Goal: Task Accomplishment & Management: Manage account settings

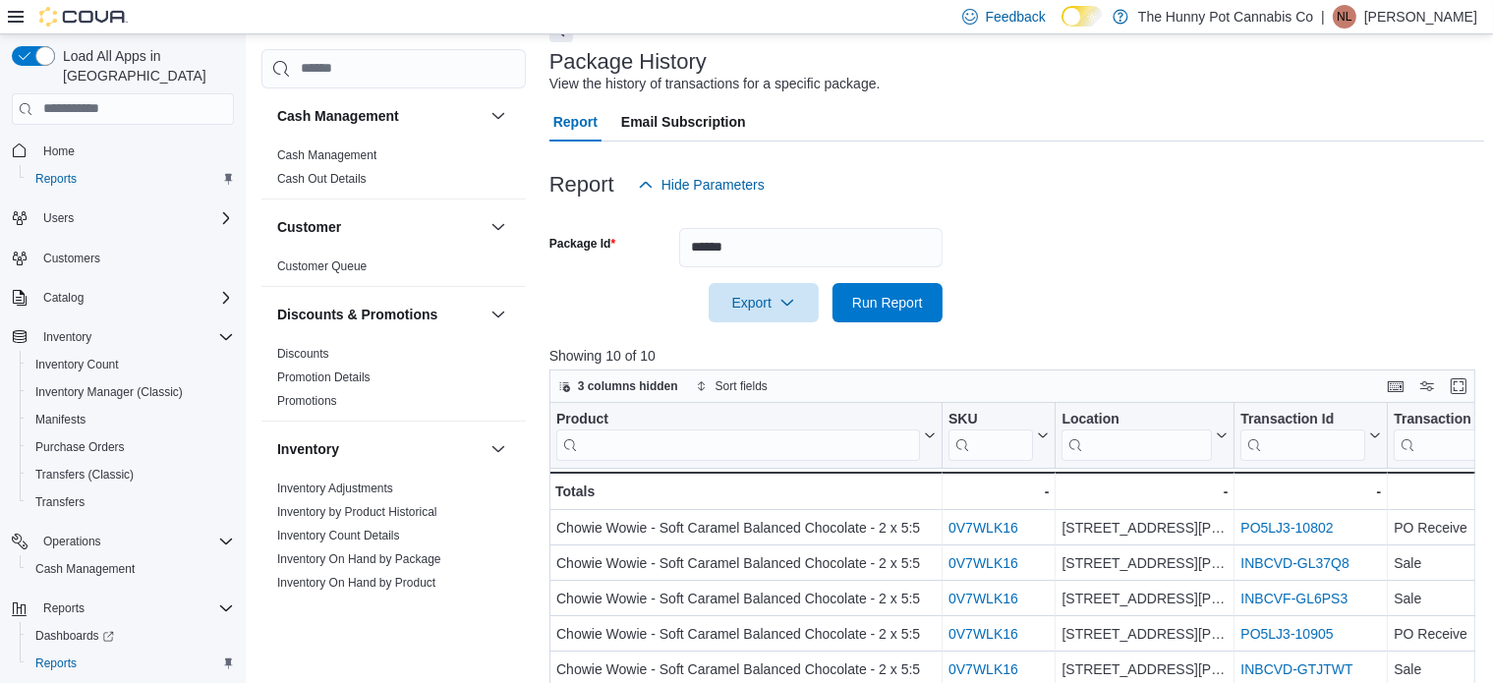
scroll to position [197, 0]
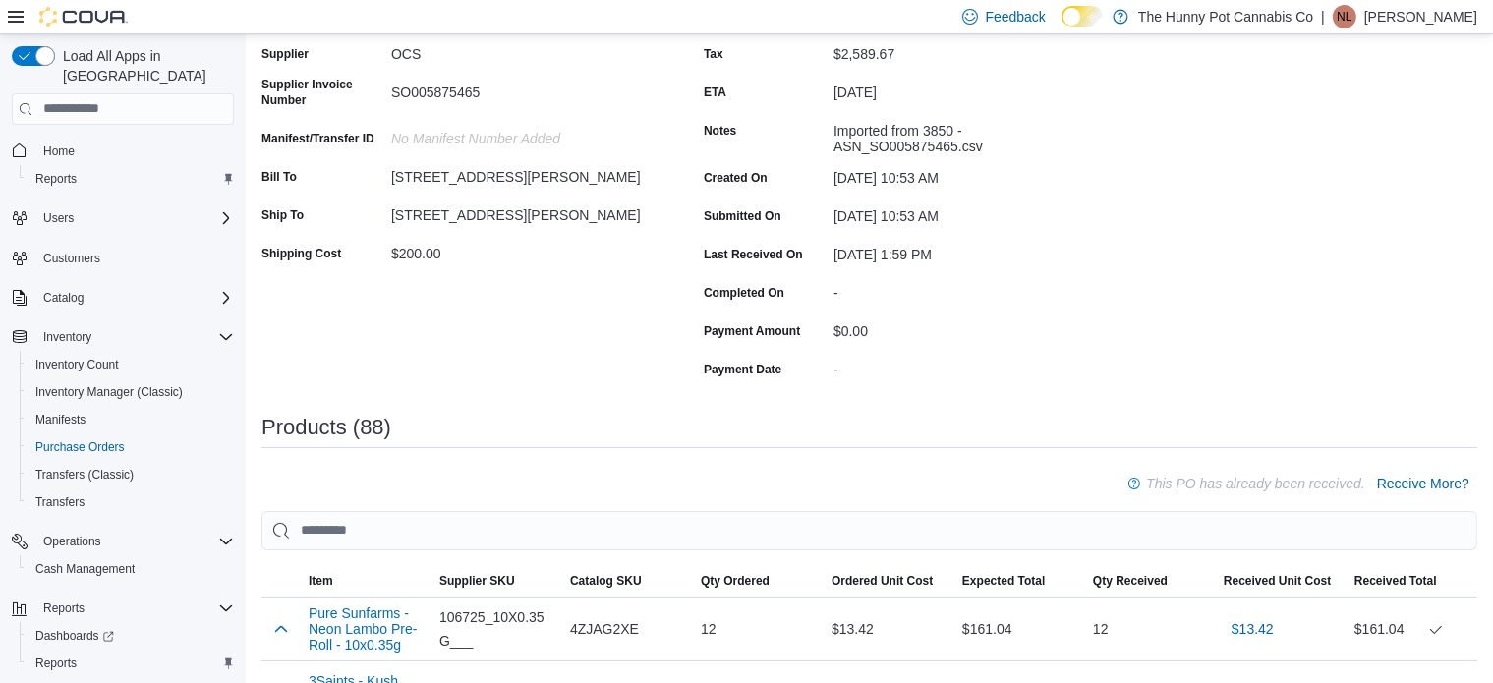
scroll to position [98, 0]
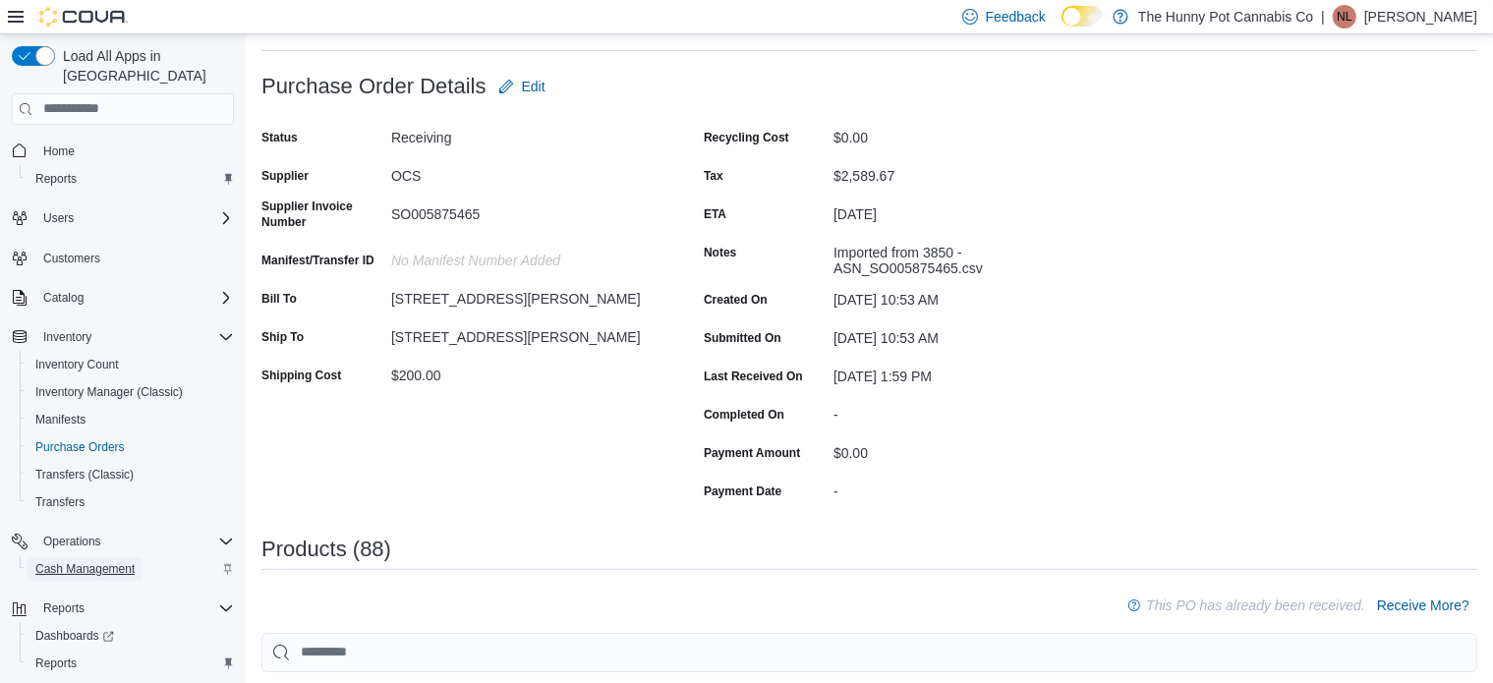
click at [90, 561] on span "Cash Management" at bounding box center [84, 569] width 99 height 16
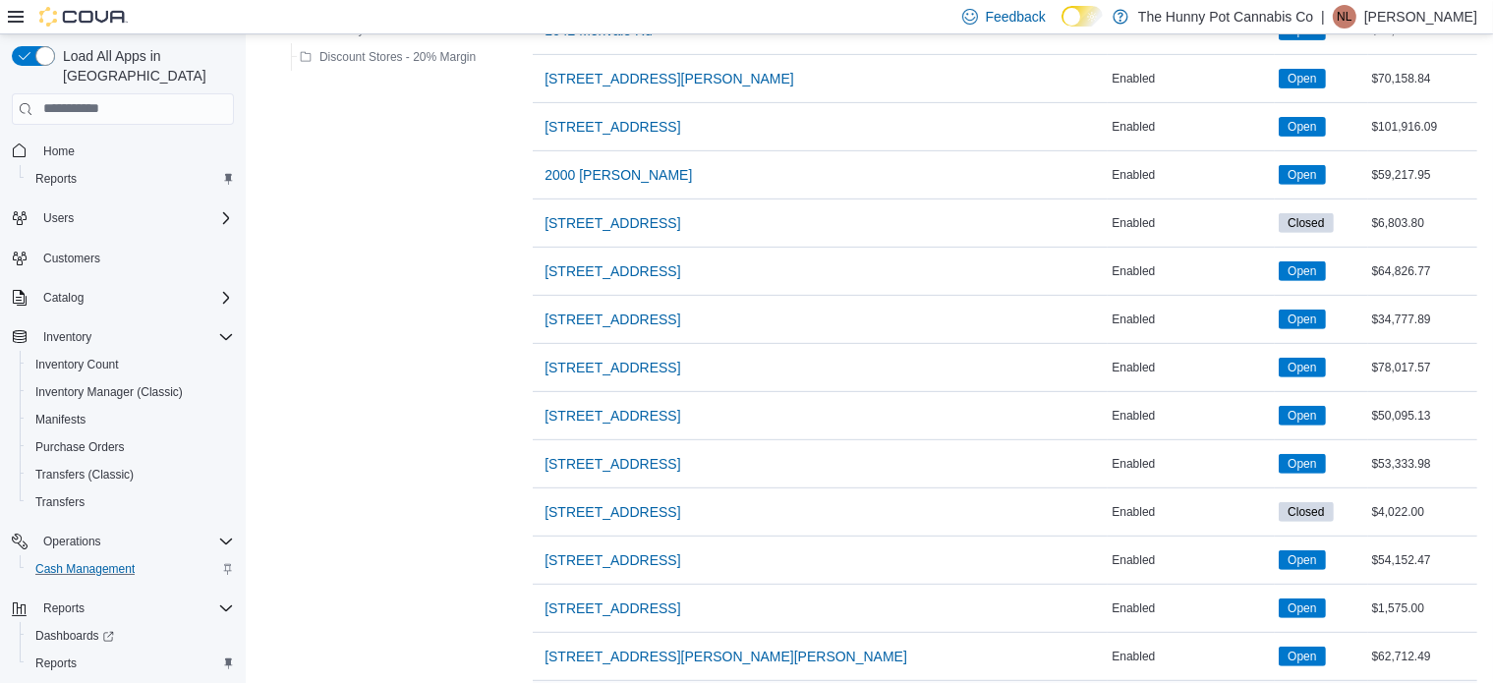
scroll to position [885, 0]
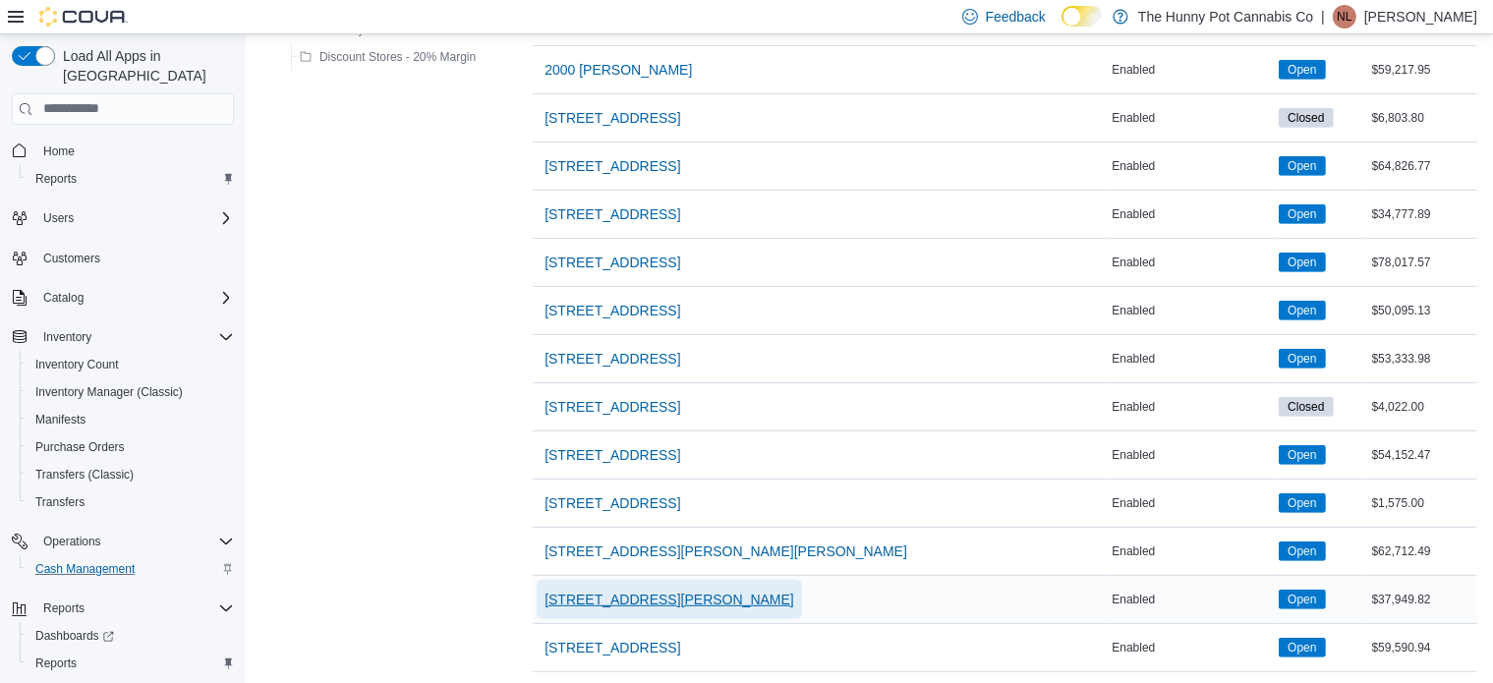
click at [596, 590] on span "[STREET_ADDRESS][PERSON_NAME]" at bounding box center [670, 600] width 250 height 20
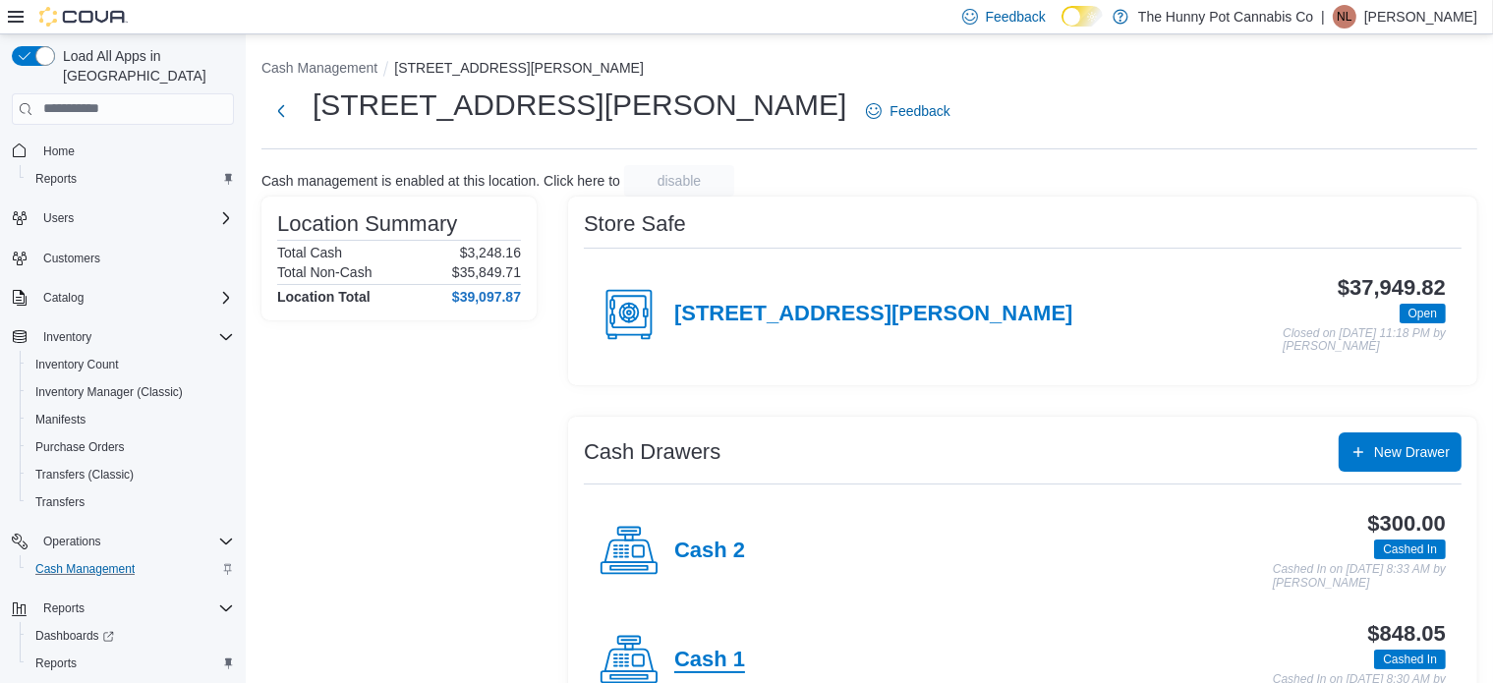
click at [724, 663] on h4 "Cash 1" at bounding box center [709, 661] width 71 height 26
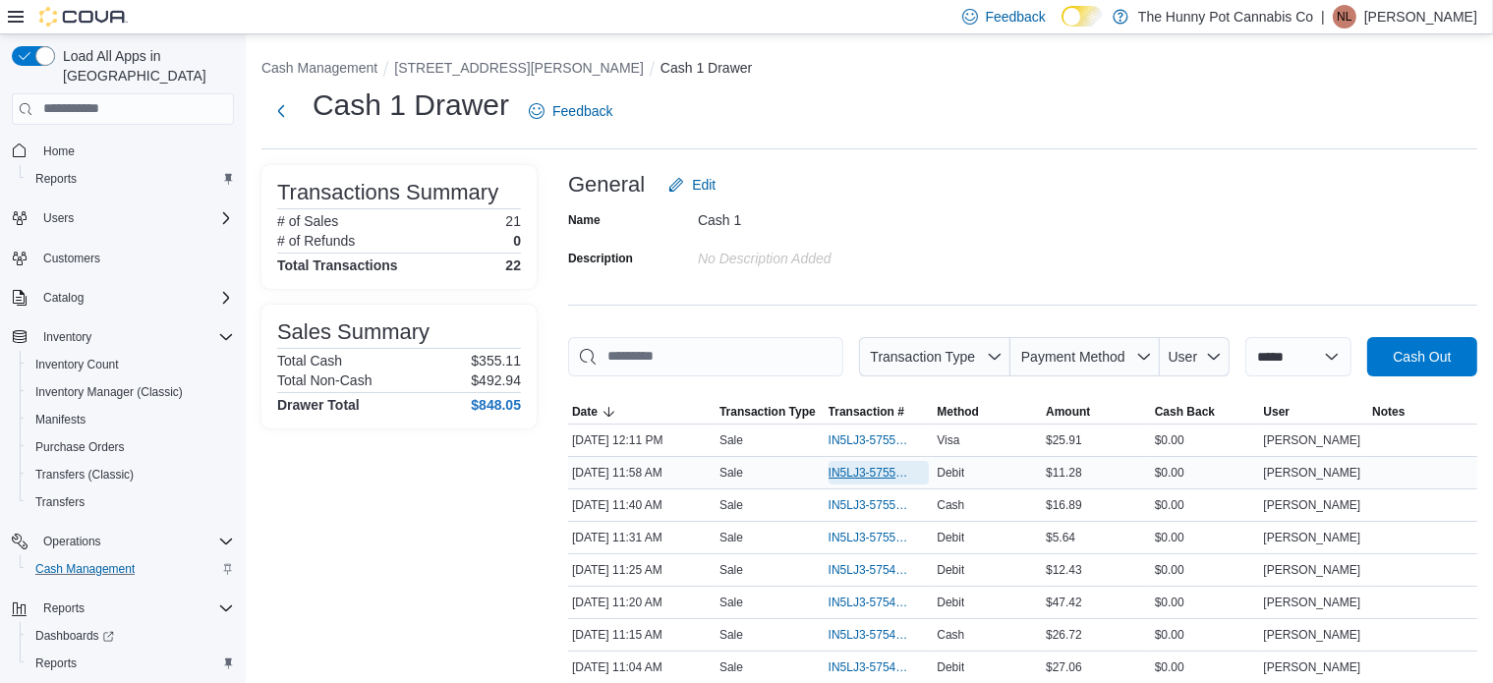
click at [870, 475] on span "IN5LJ3-5755143" at bounding box center [870, 473] width 82 height 16
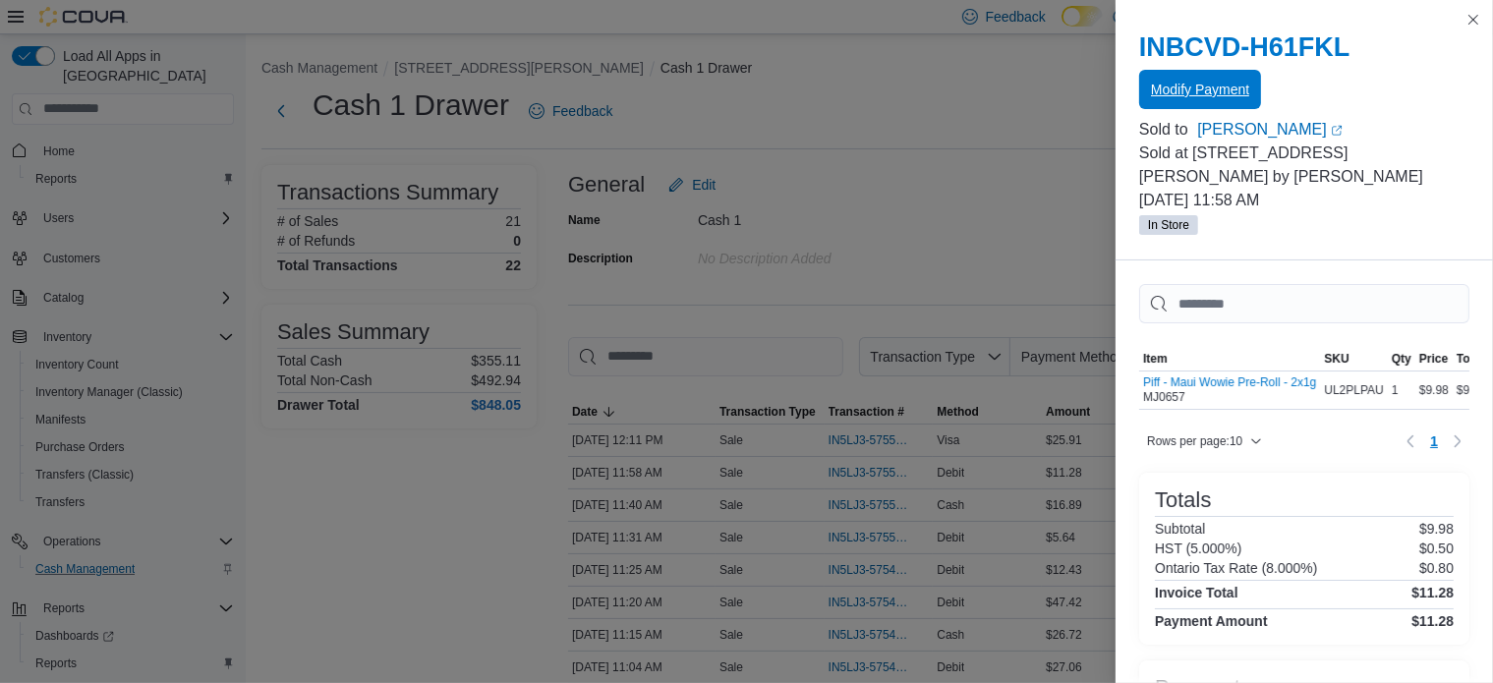
click at [1179, 96] on span "Modify Payment" at bounding box center [1200, 90] width 98 height 20
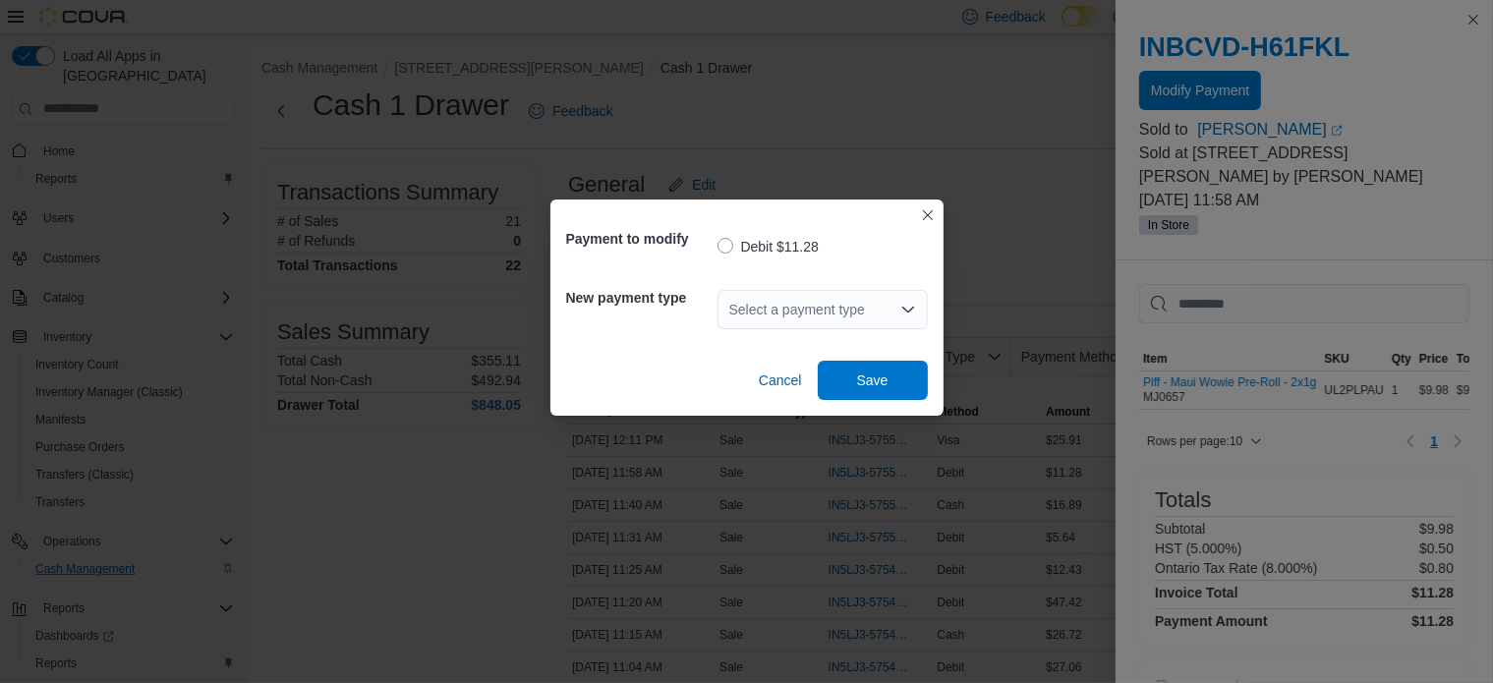
click at [898, 318] on div "Select a payment type" at bounding box center [823, 309] width 210 height 39
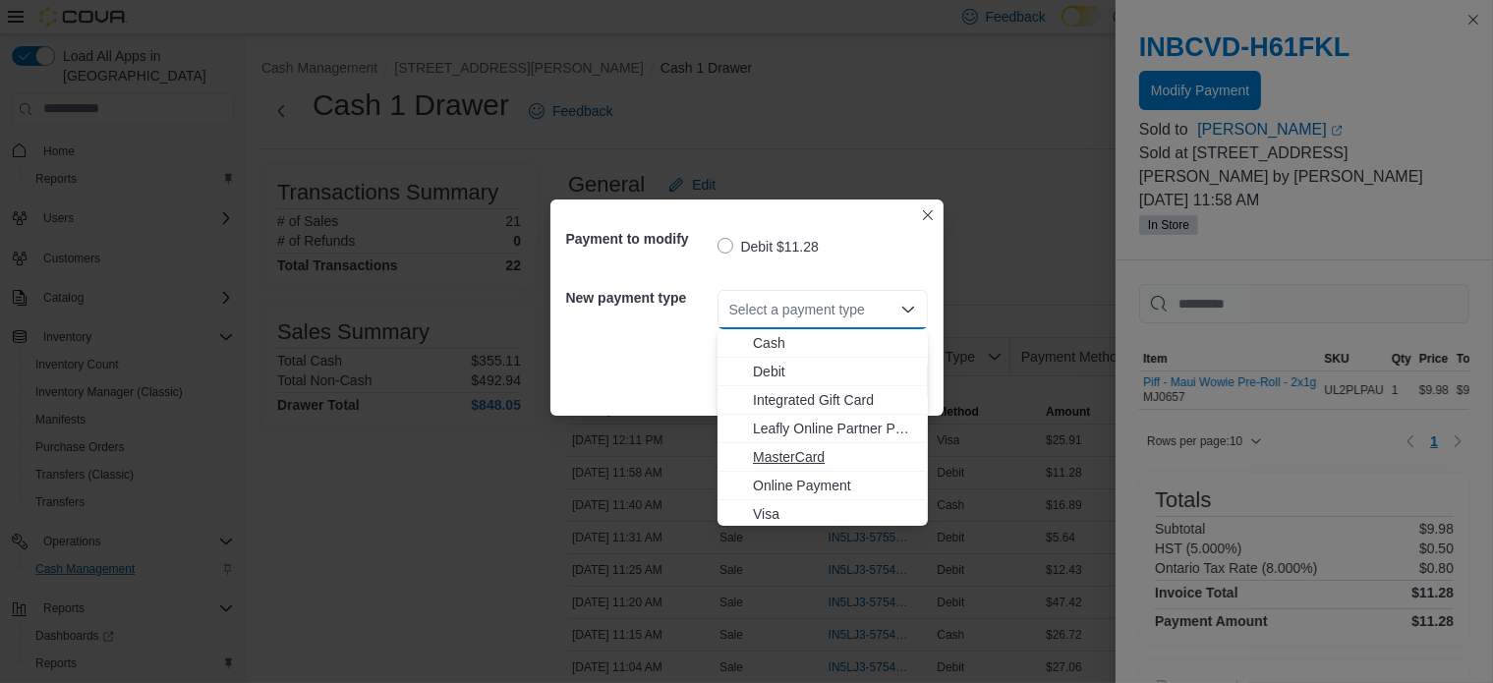
click at [799, 459] on span "MasterCard" at bounding box center [834, 457] width 163 height 20
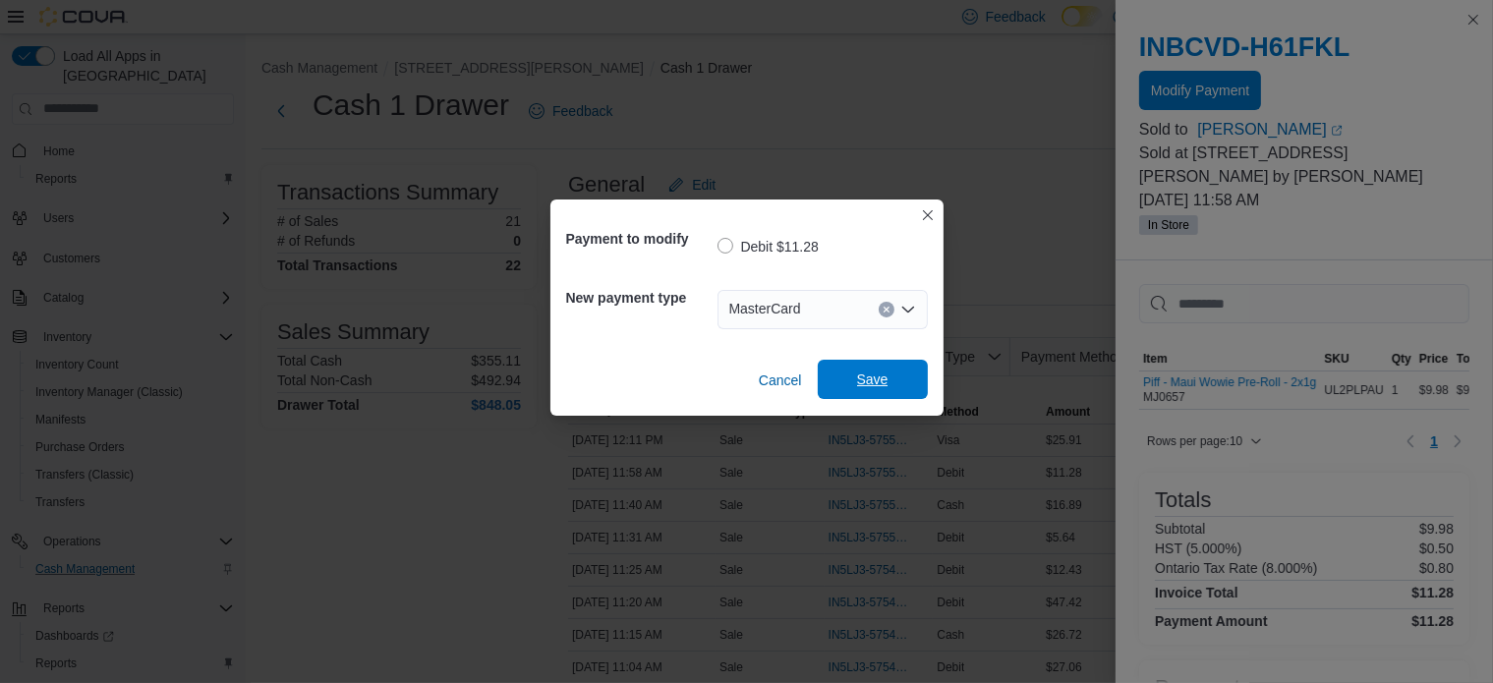
click at [873, 376] on span "Save" at bounding box center [872, 380] width 31 height 20
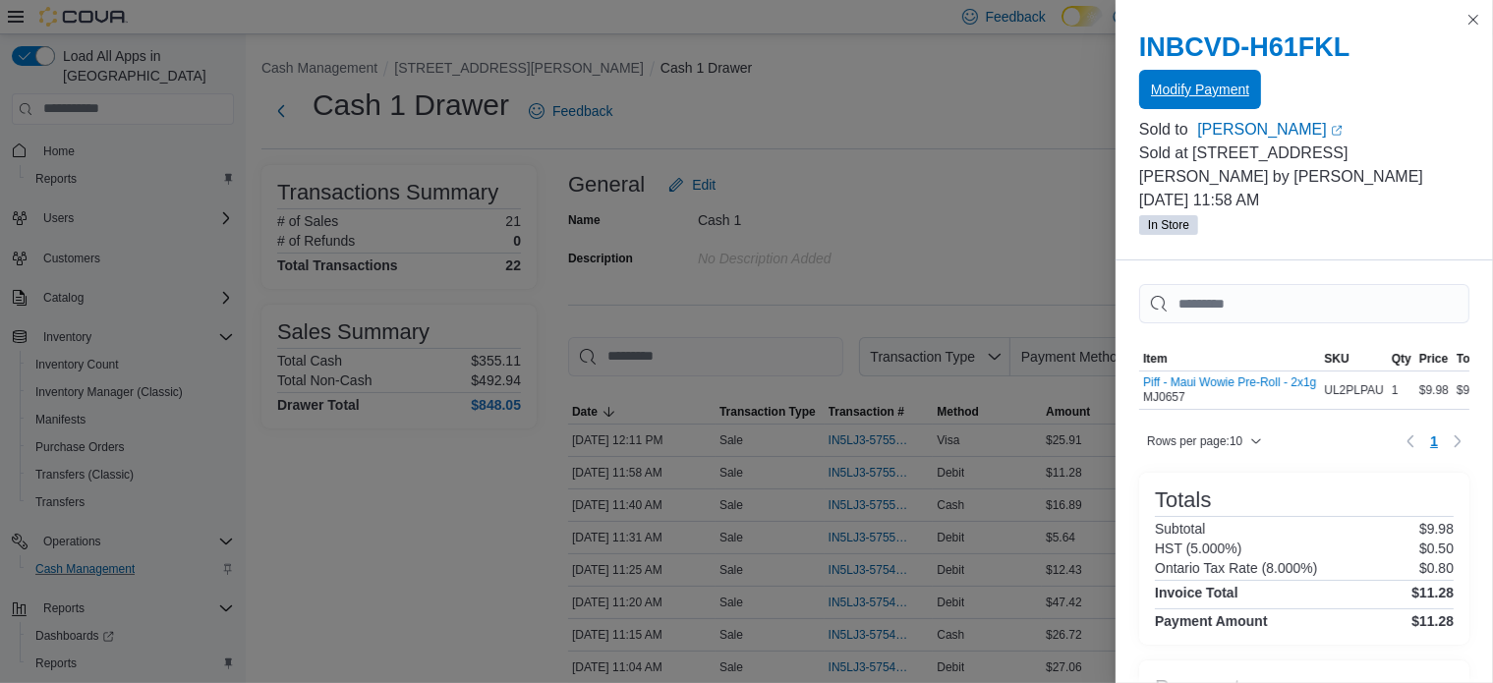
click at [1220, 89] on span "Modify Payment" at bounding box center [1200, 90] width 98 height 20
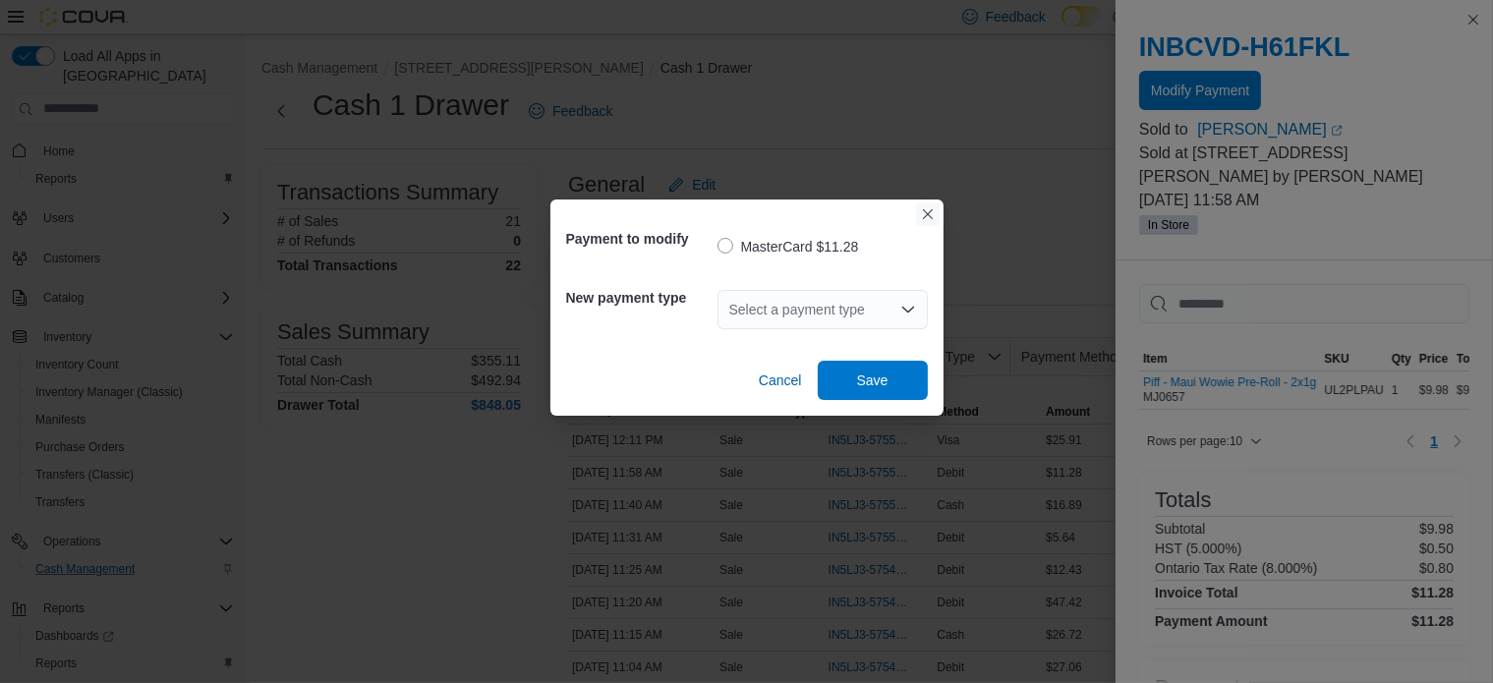
click at [932, 215] on button "Closes this modal window" at bounding box center [928, 214] width 24 height 24
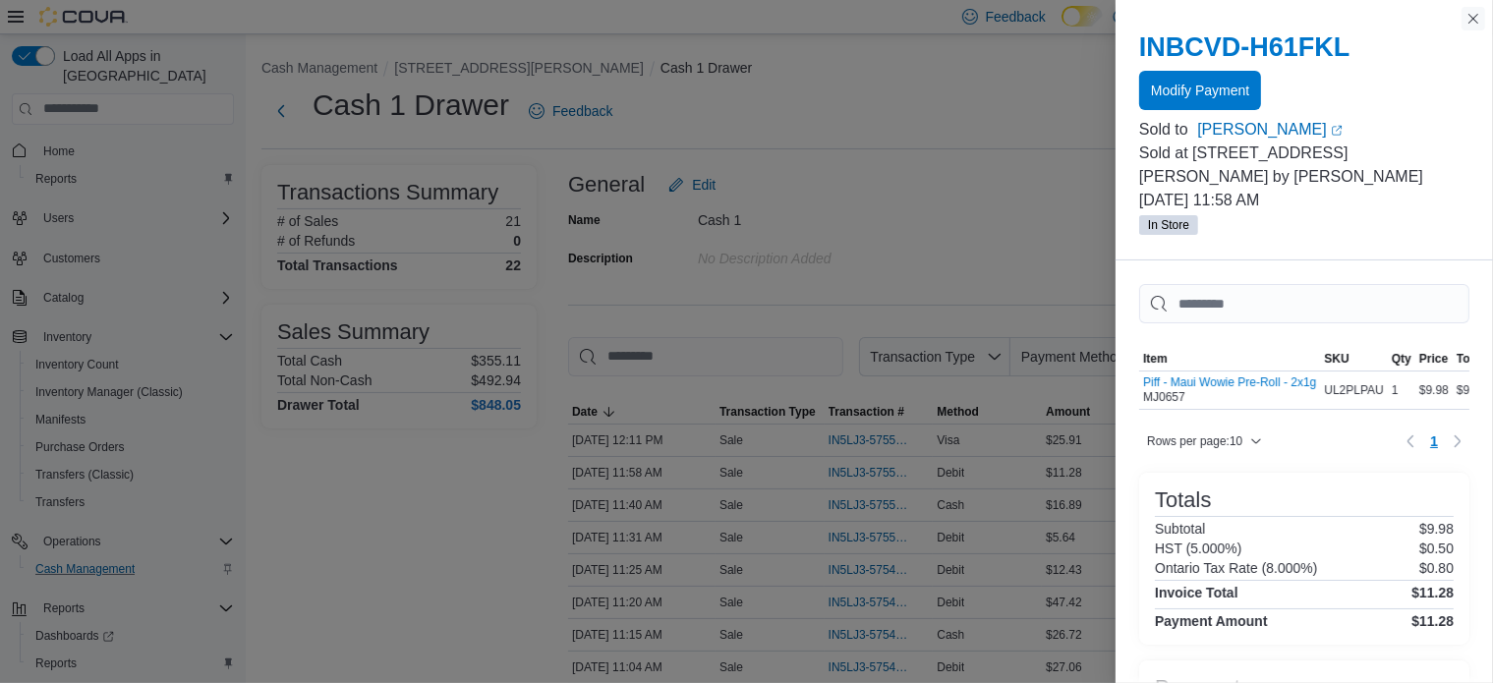
click at [1478, 19] on button "Close this dialog" at bounding box center [1474, 19] width 24 height 24
